Goal: Find specific fact: Find contact information

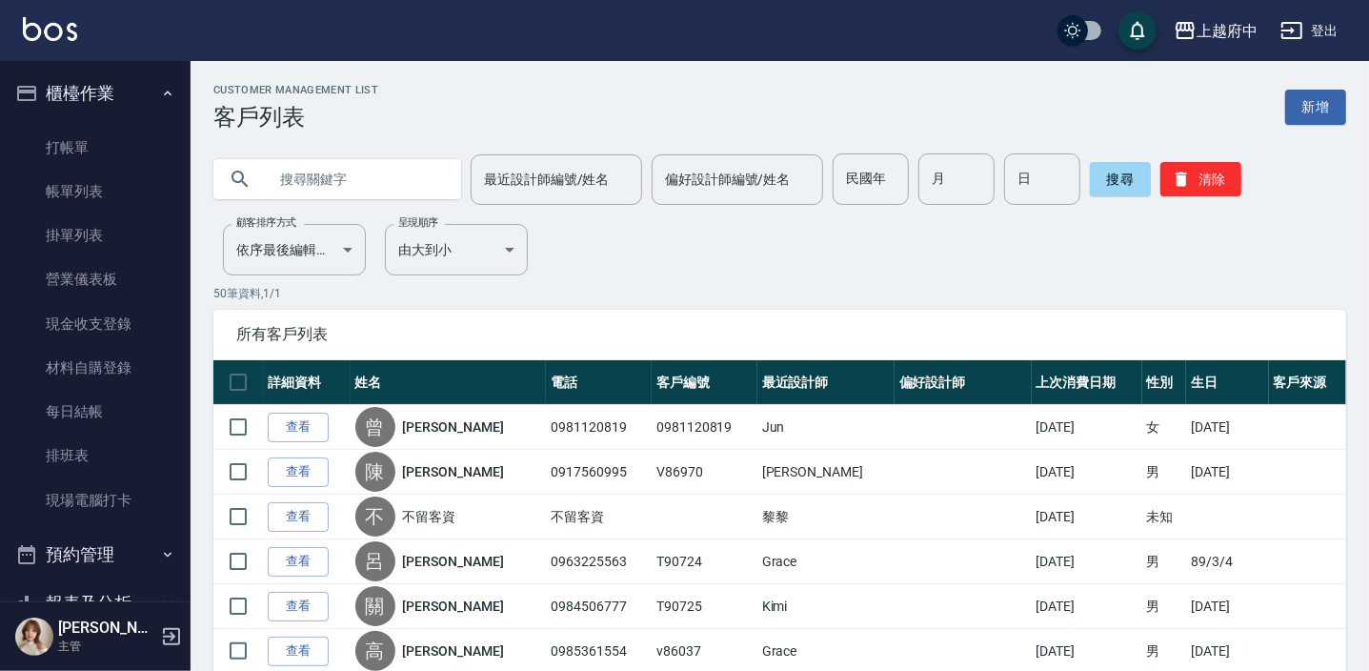
scroll to position [346, 0]
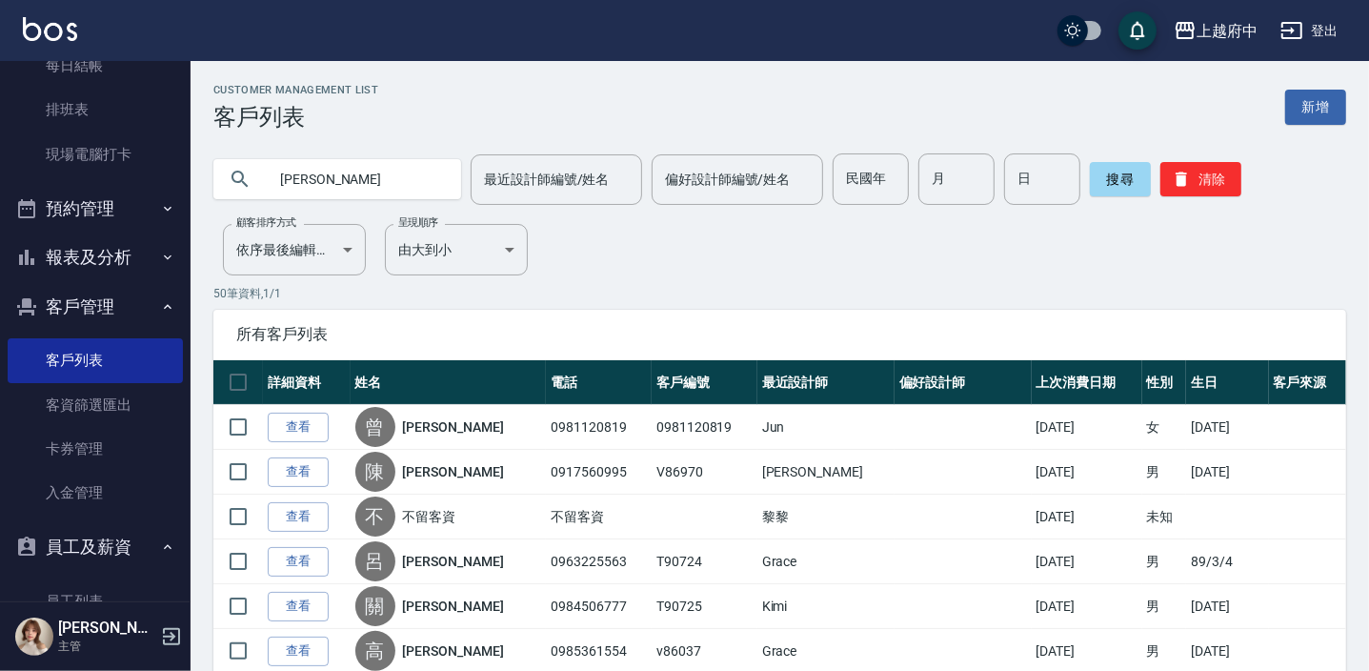
type input "[PERSON_NAME]"
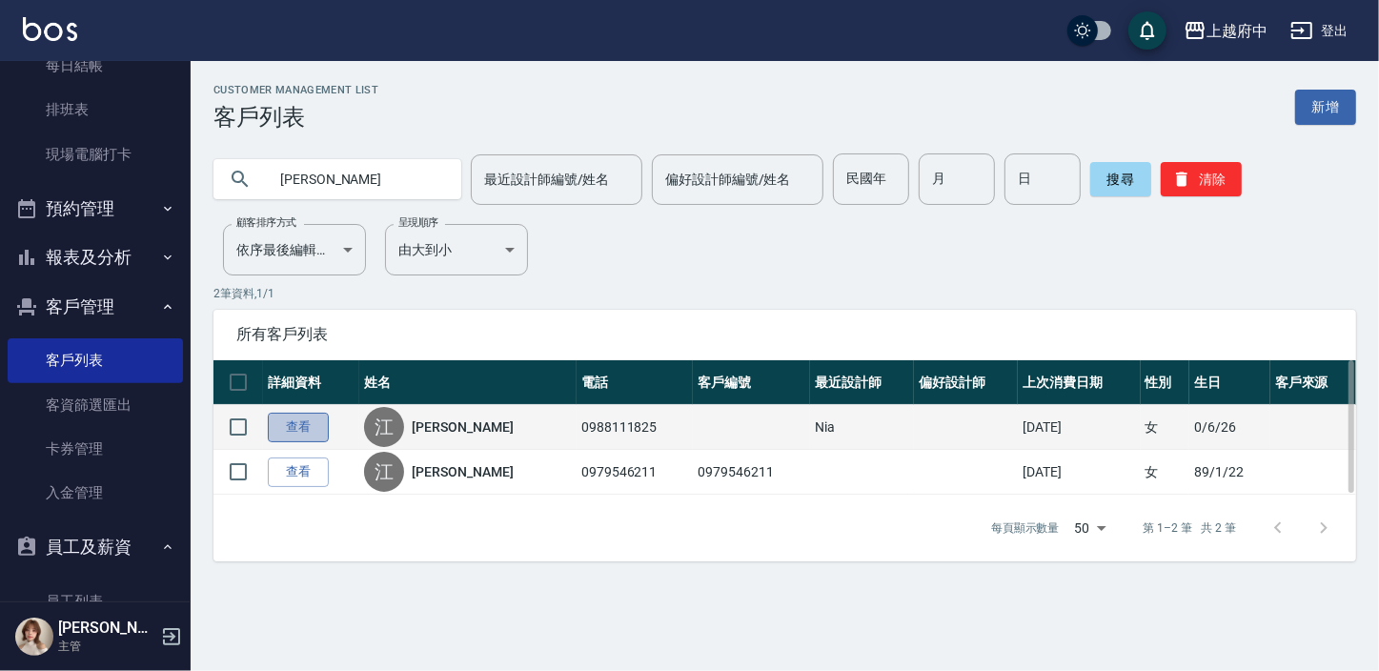
click at [305, 437] on link "查看" at bounding box center [298, 428] width 61 height 30
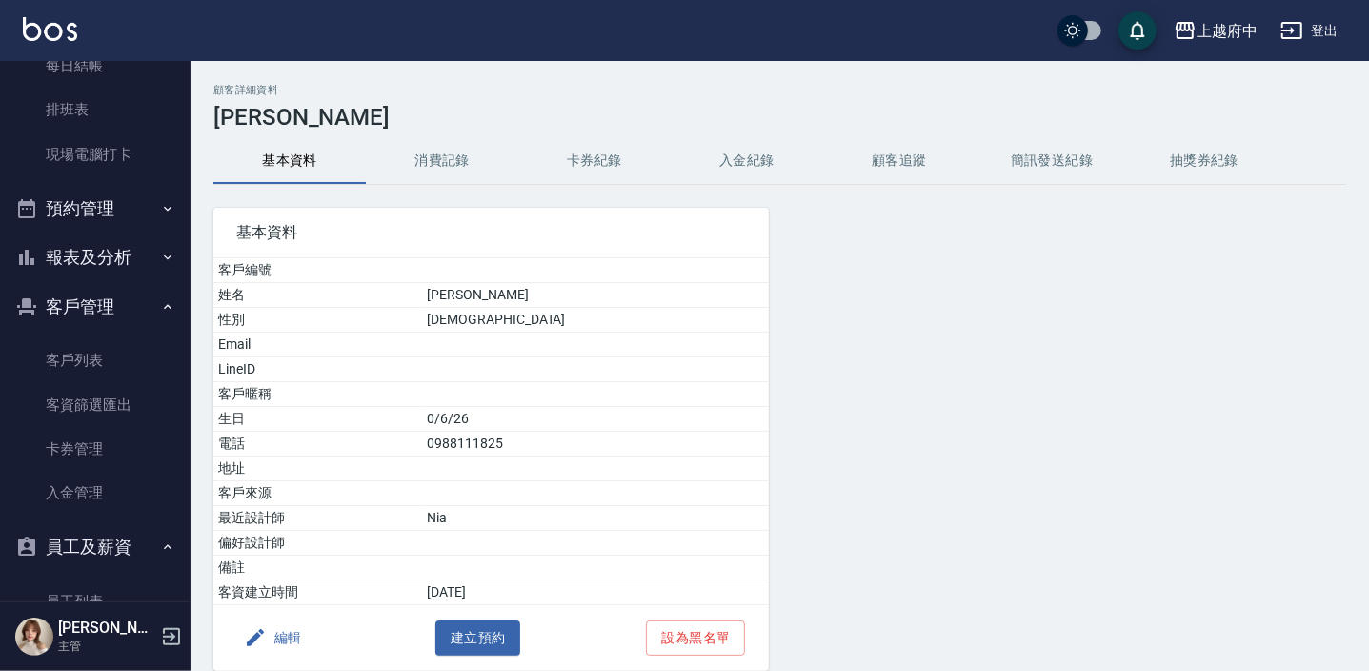
click at [544, 295] on td "[PERSON_NAME]" at bounding box center [595, 295] width 346 height 25
click at [581, 443] on td "0988111825" at bounding box center [595, 444] width 346 height 25
click at [580, 442] on td "0988111825" at bounding box center [595, 444] width 346 height 25
drag, startPoint x: 576, startPoint y: 442, endPoint x: 495, endPoint y: 451, distance: 81.4
click at [495, 451] on tr "電話 [PHONE_NUMBER]" at bounding box center [491, 444] width 556 height 25
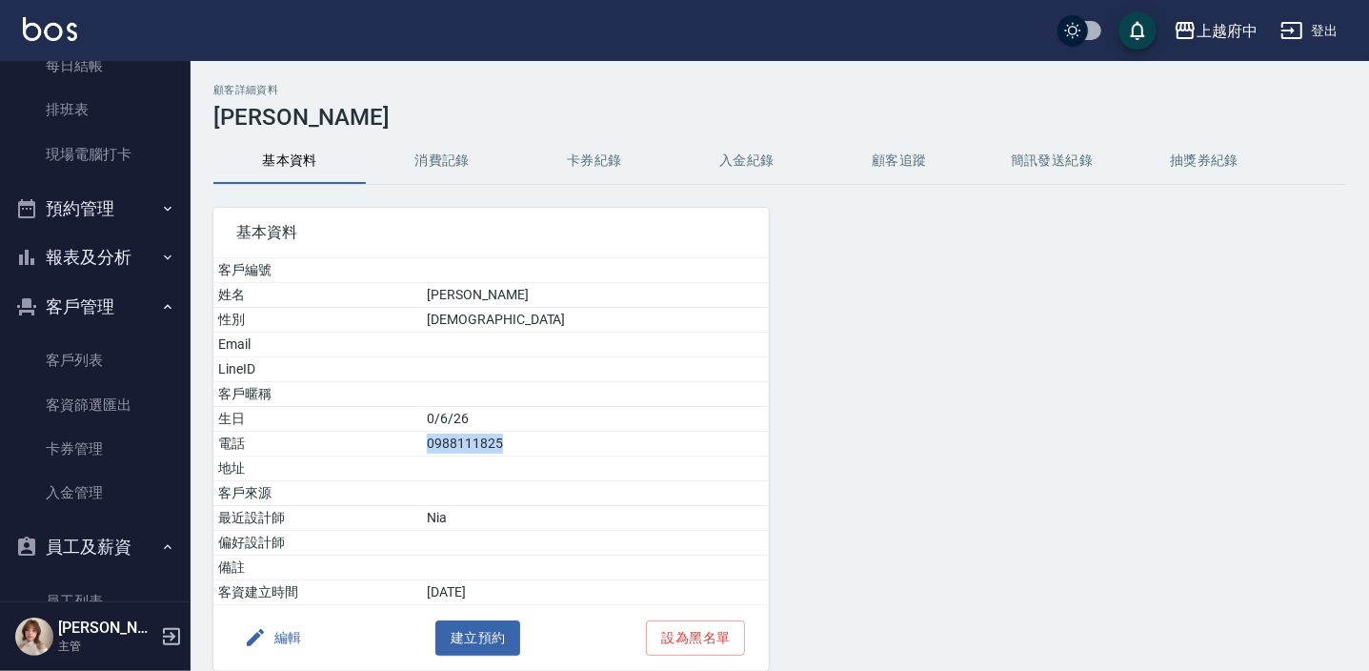
copy tr "電話 [PHONE_NUMBER]"
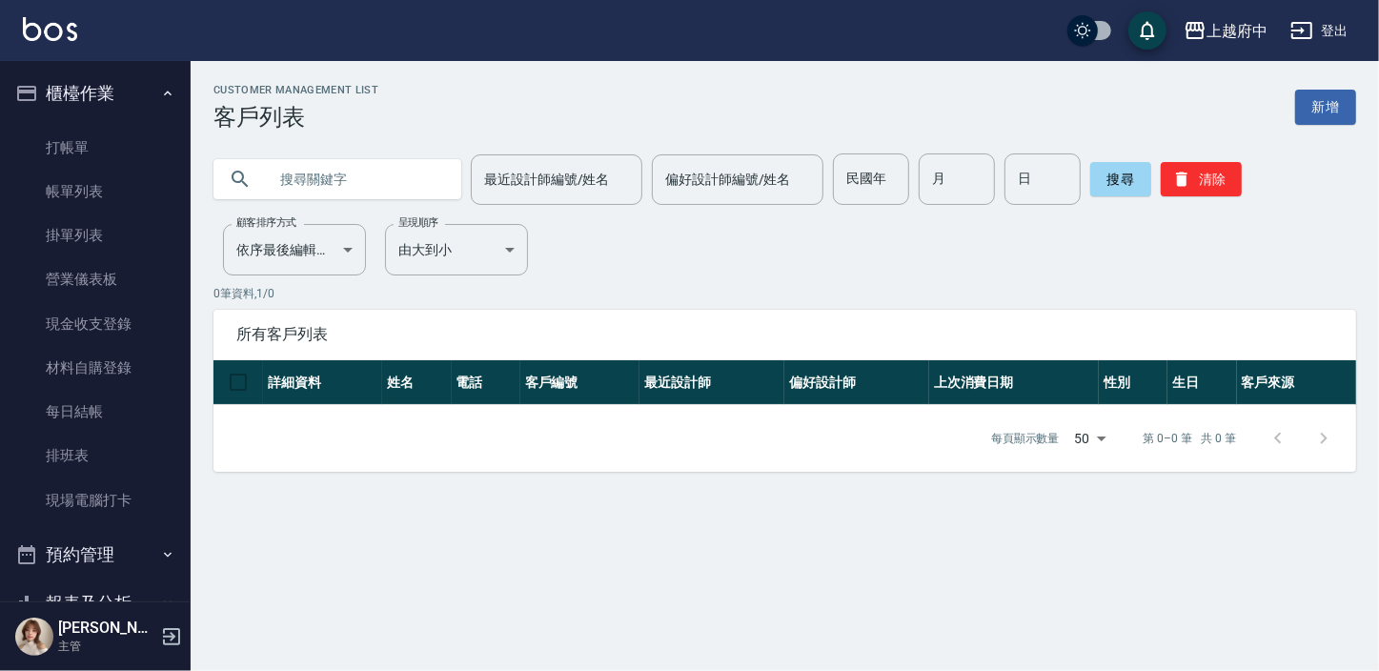
scroll to position [346, 0]
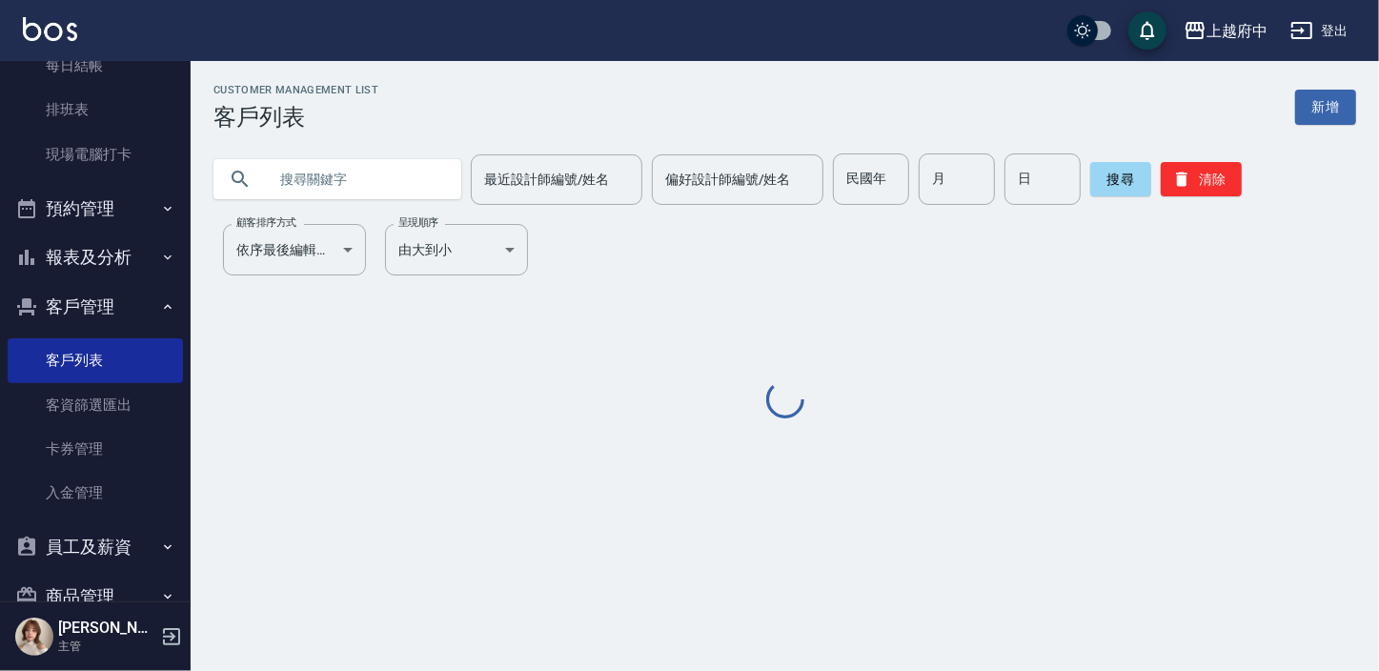
click at [315, 179] on input "text" at bounding box center [356, 178] width 179 height 51
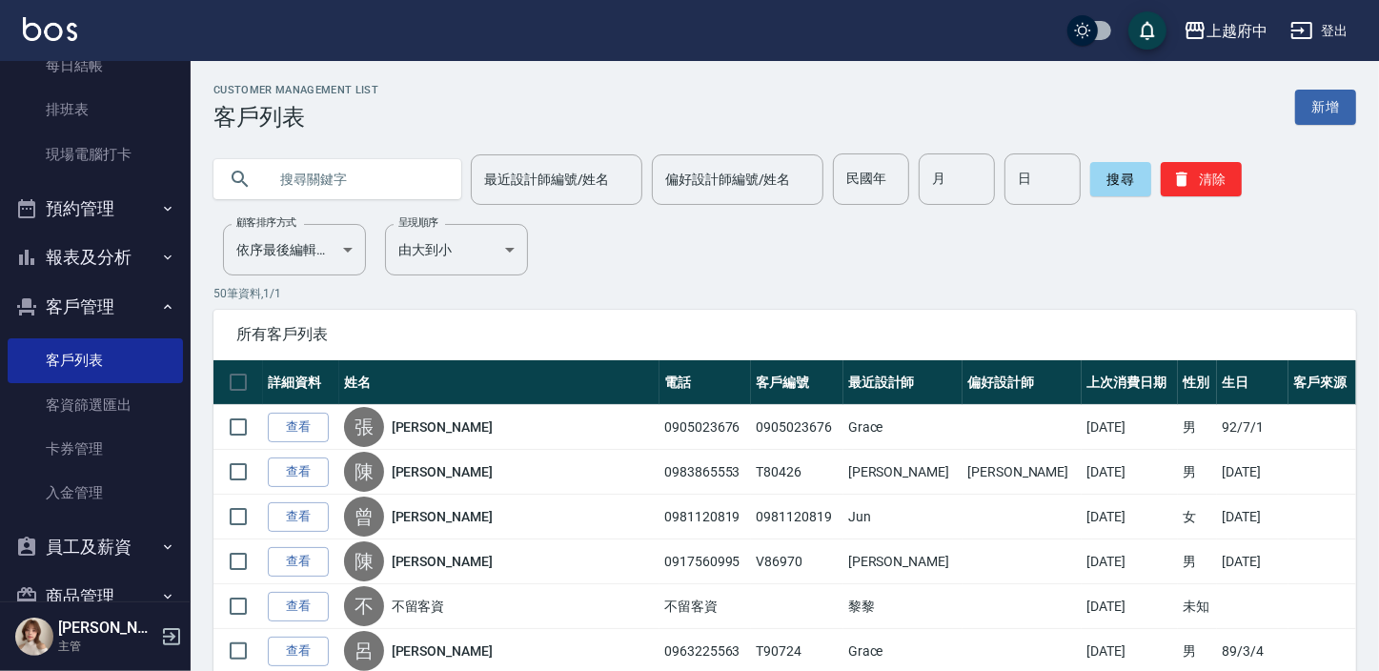
click at [315, 179] on input "text" at bounding box center [356, 178] width 179 height 51
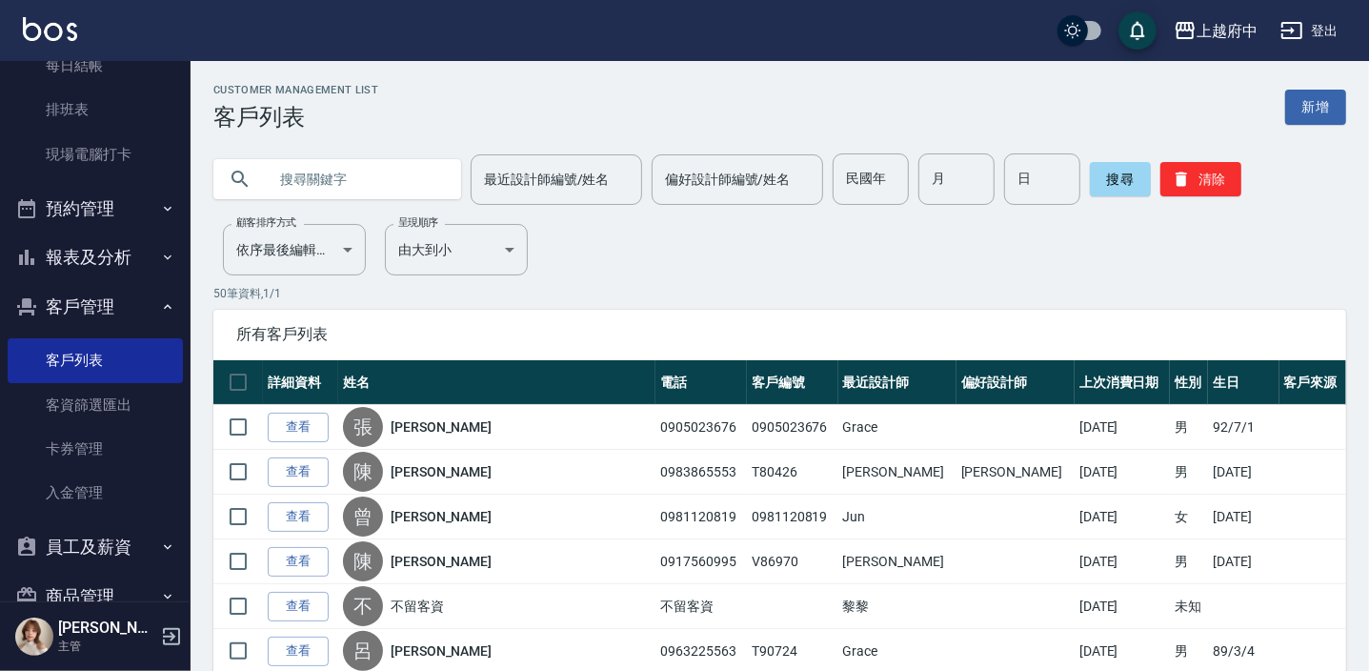
click at [316, 179] on input "text" at bounding box center [356, 178] width 179 height 51
type input "[PERSON_NAME]"
